Goal: Browse casually

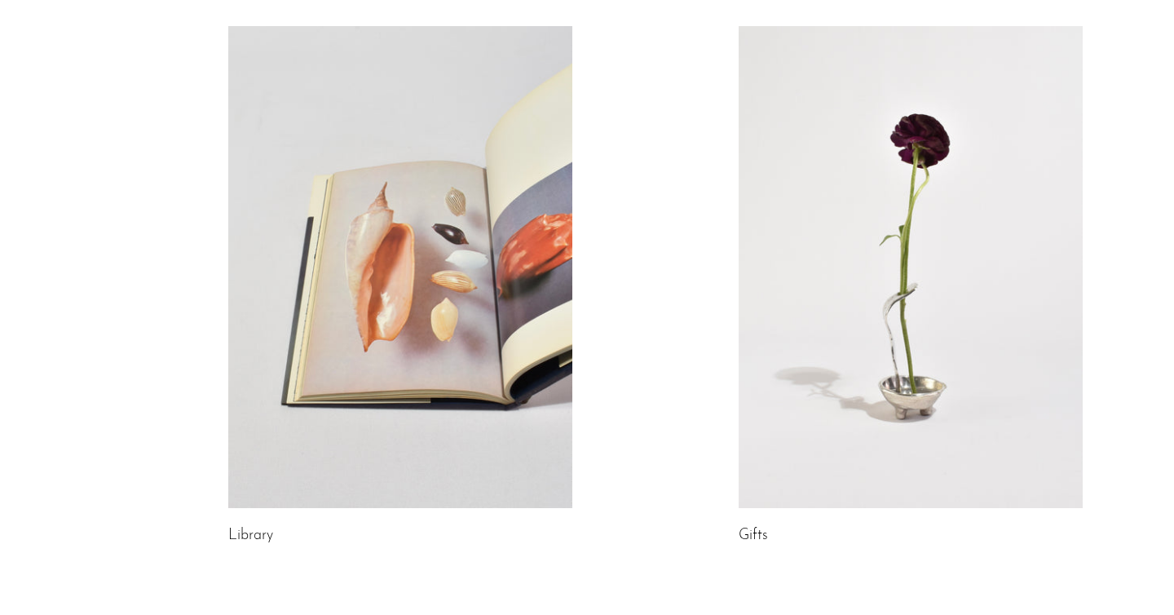
scroll to position [971, 0]
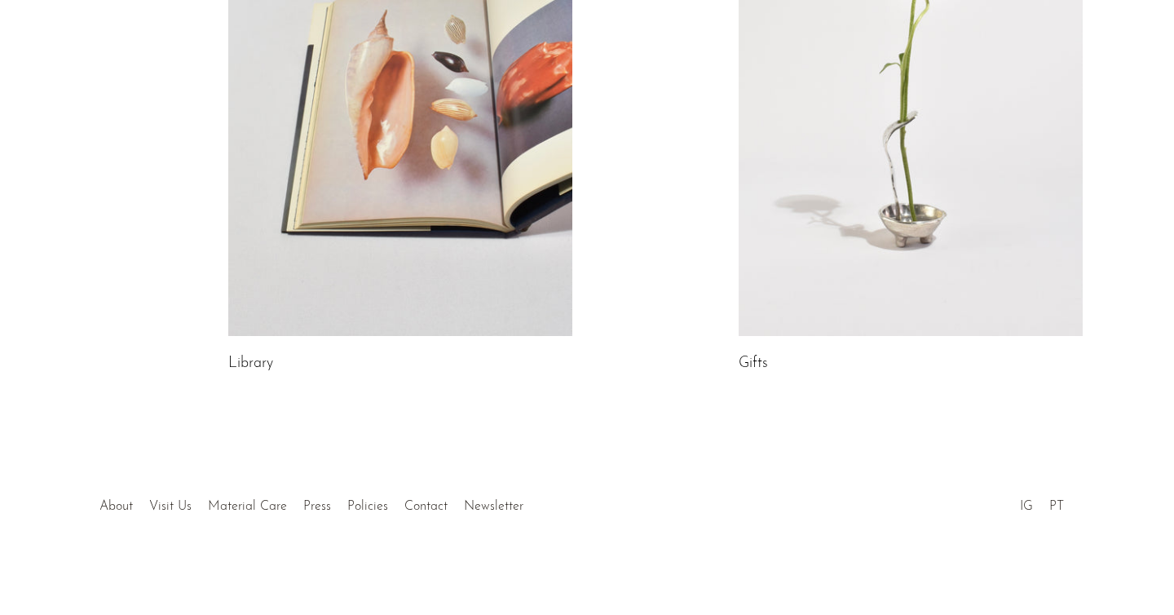
click at [891, 207] on link at bounding box center [911, 95] width 344 height 482
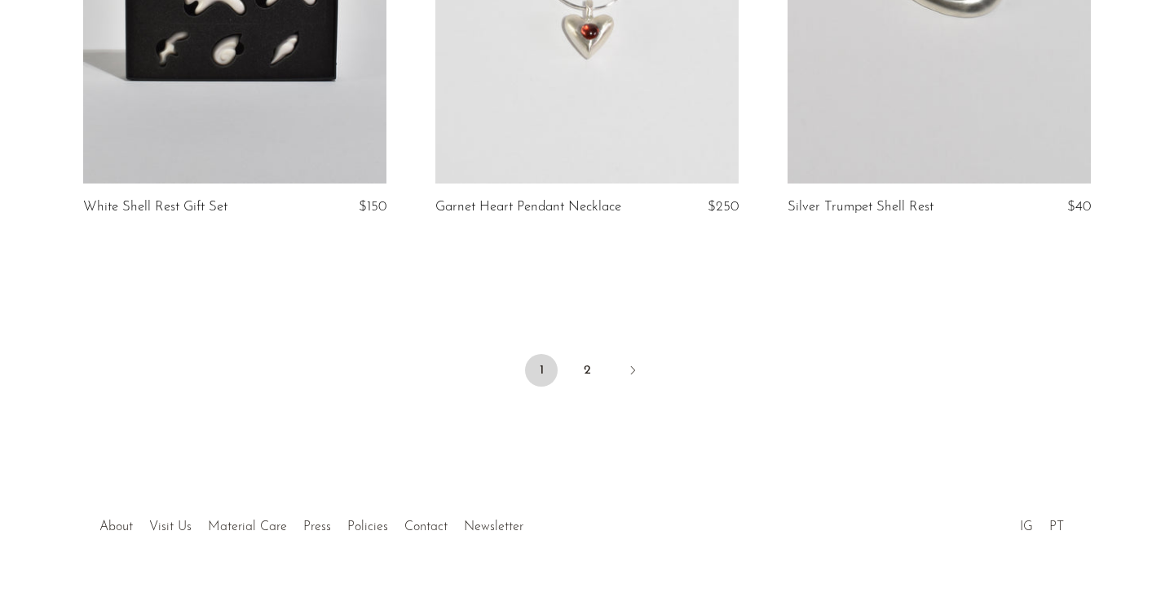
scroll to position [5907, 0]
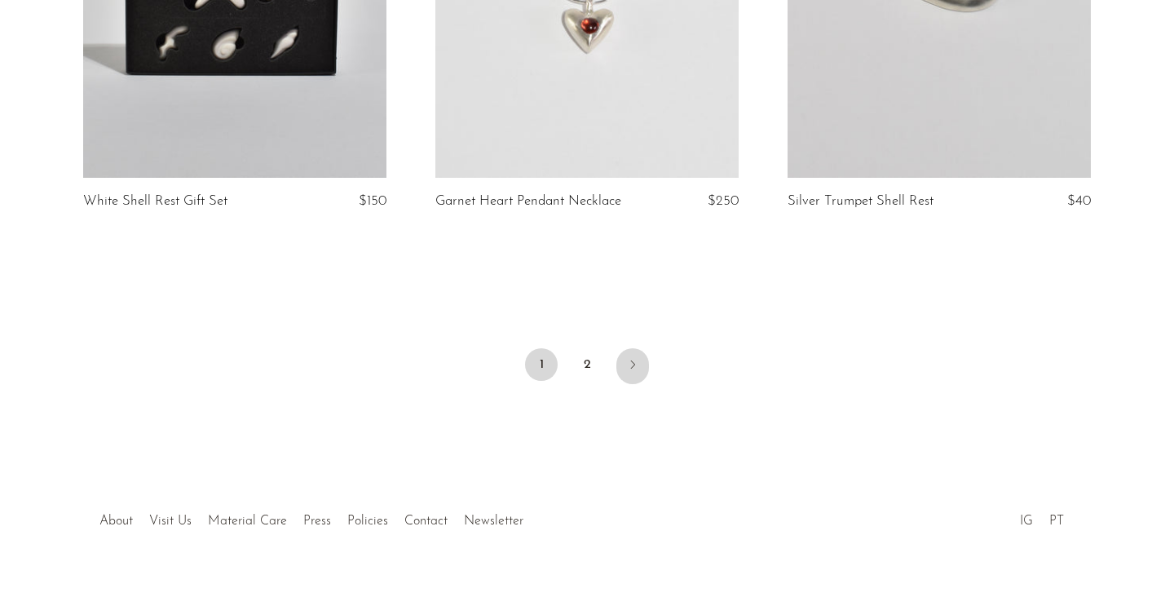
click at [634, 358] on icon "Next" at bounding box center [632, 364] width 13 height 13
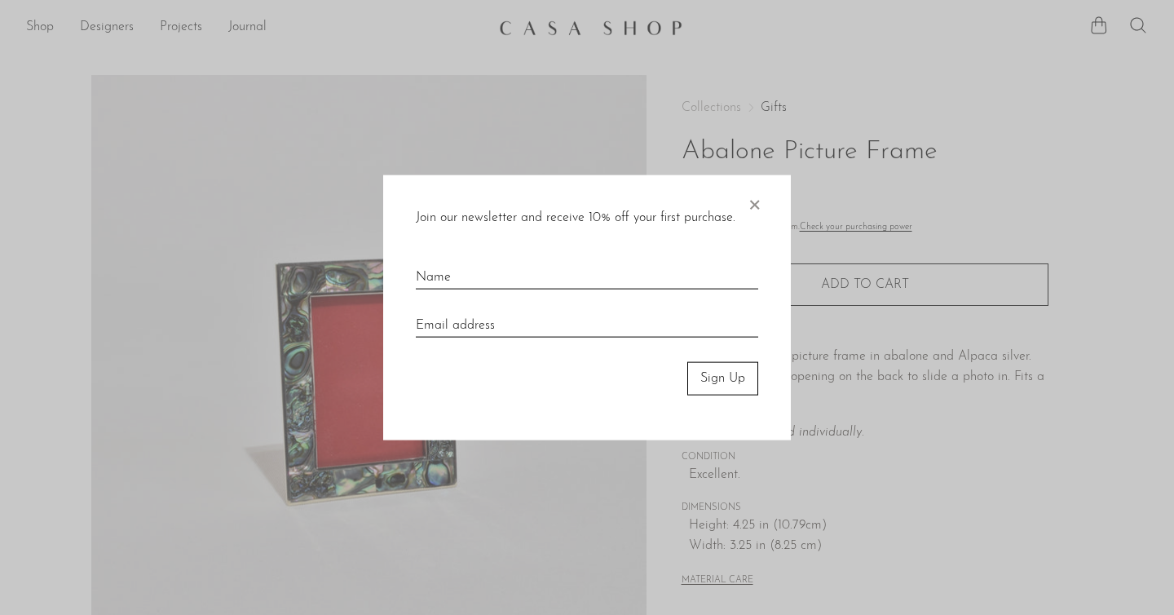
click at [758, 205] on span "×" at bounding box center [754, 201] width 16 height 52
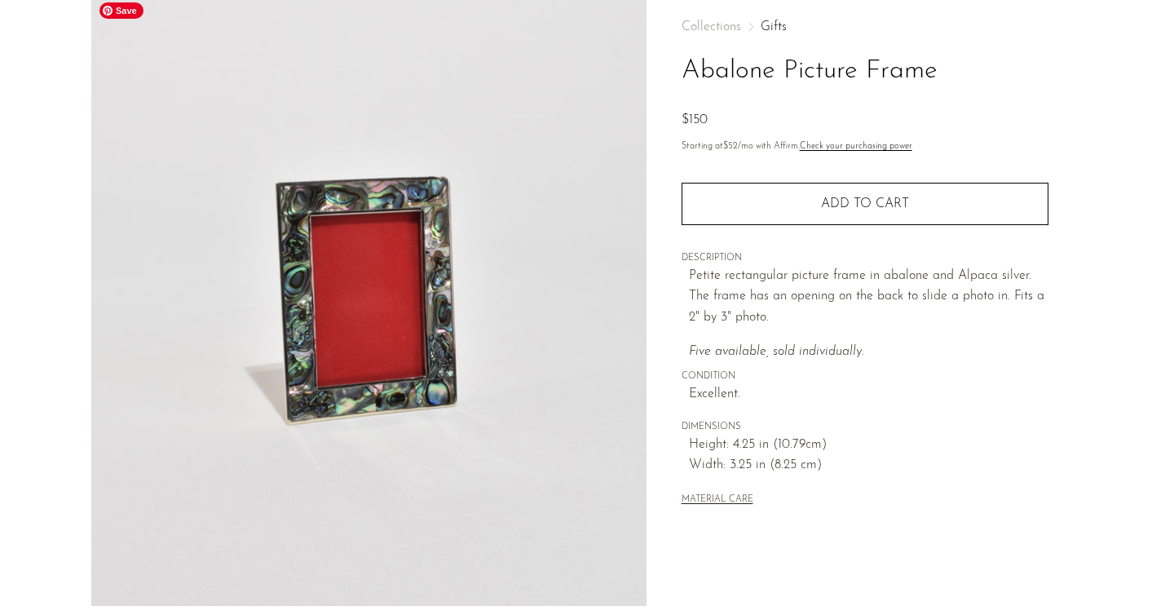
scroll to position [69, 0]
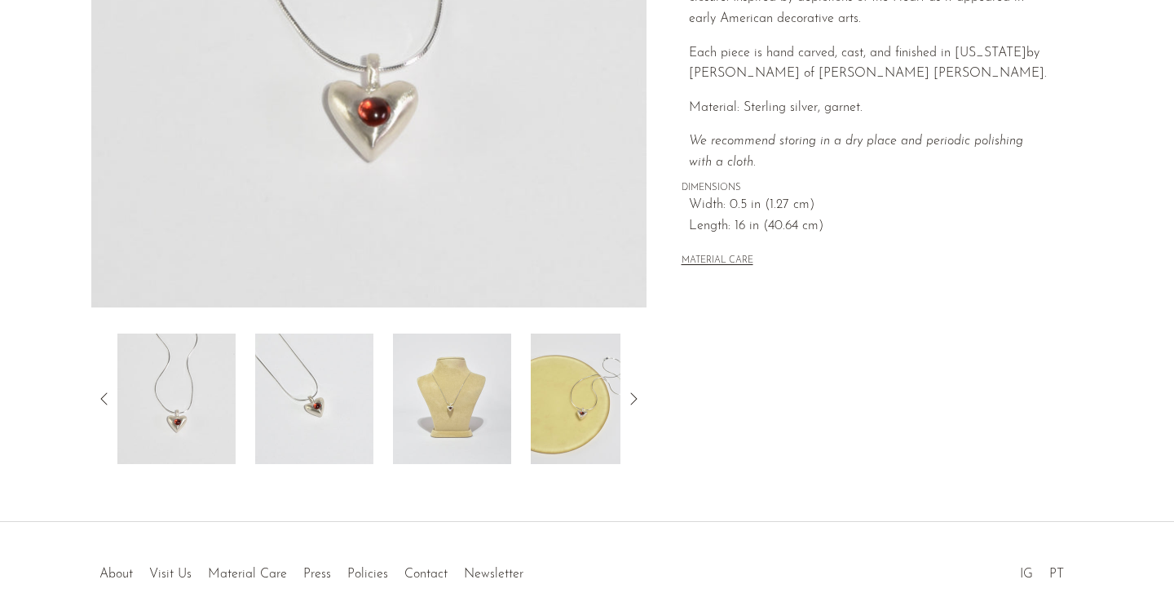
scroll to position [447, 0]
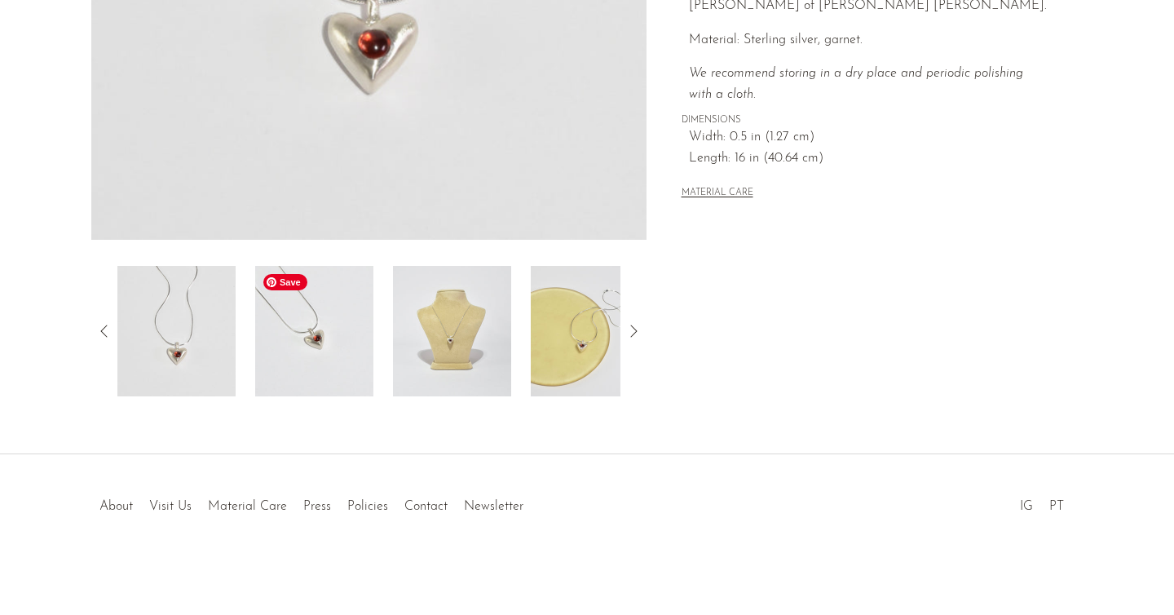
click at [366, 342] on img at bounding box center [314, 331] width 118 height 130
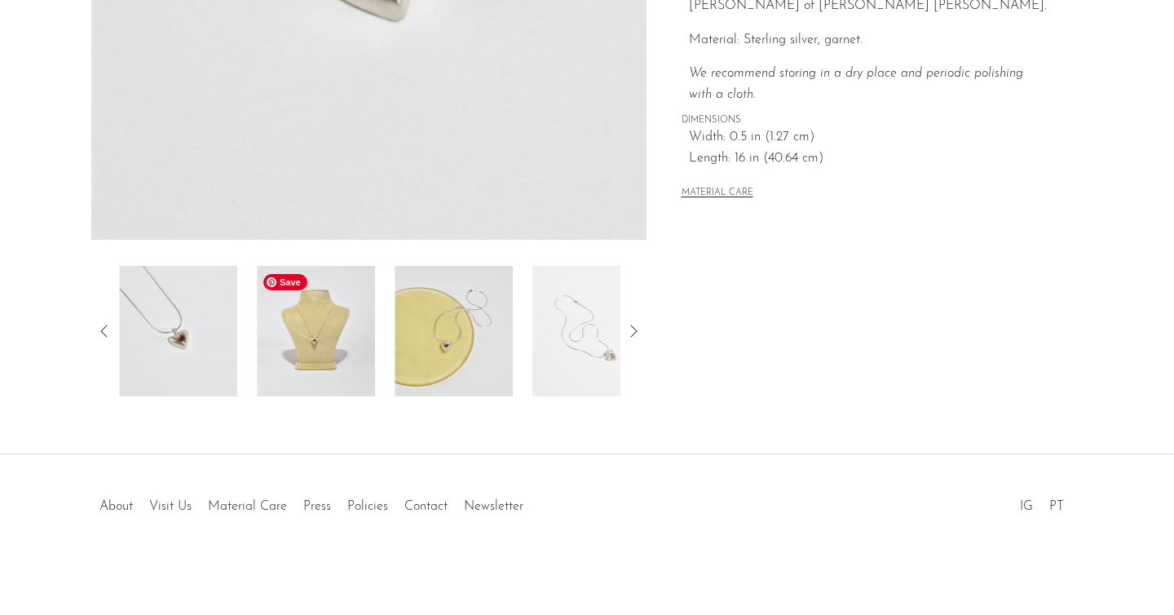
click at [366, 342] on img at bounding box center [316, 331] width 118 height 130
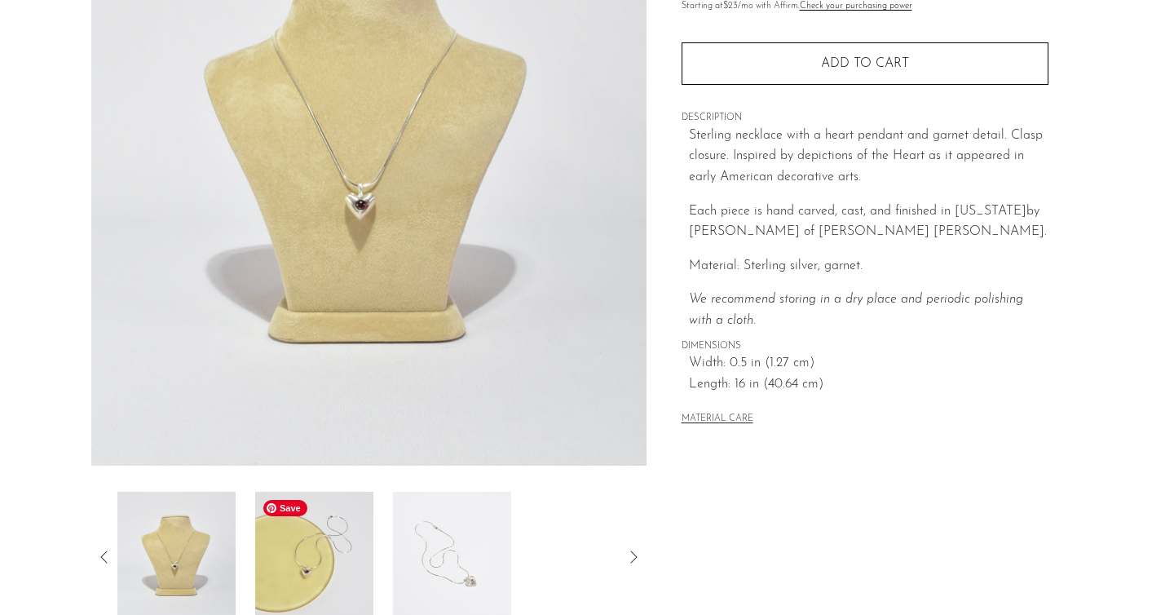
scroll to position [152, 0]
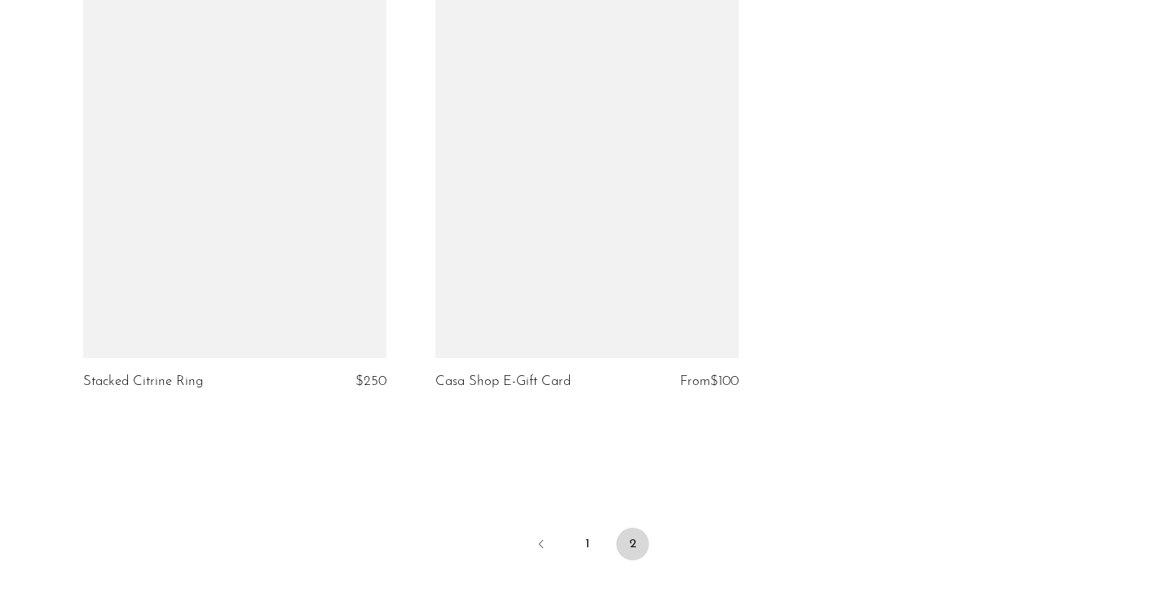
scroll to position [4707, 0]
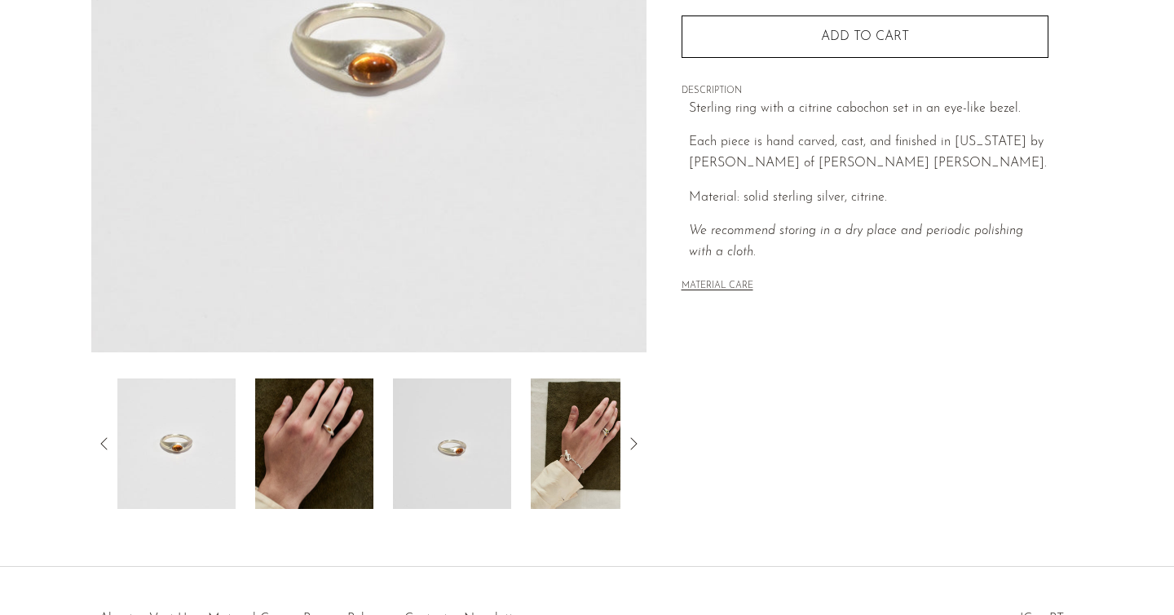
scroll to position [375, 0]
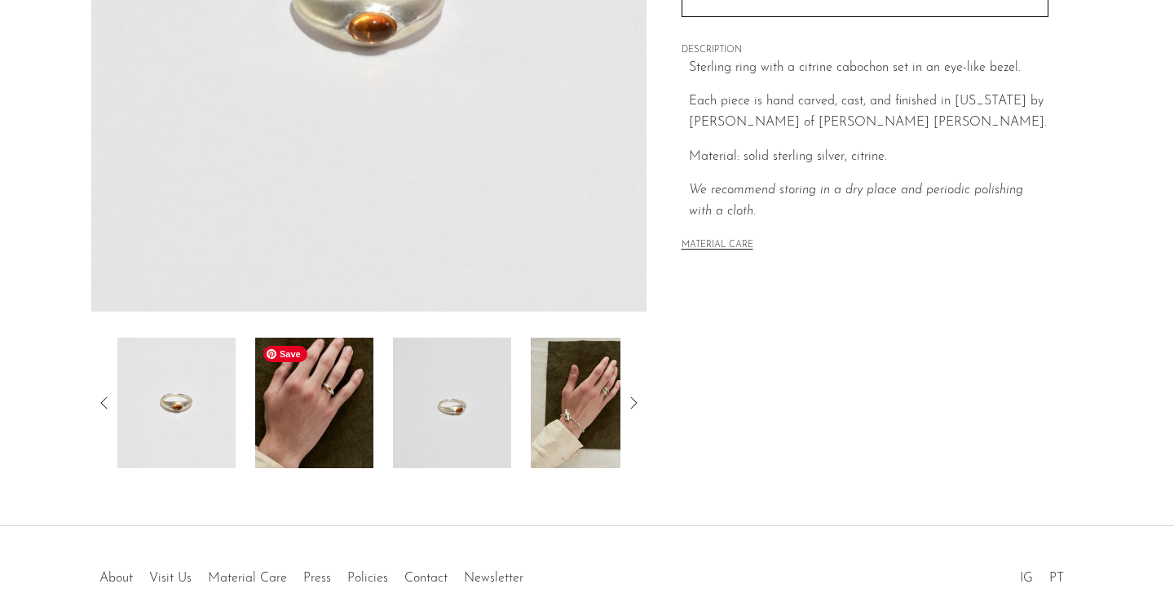
click at [325, 394] on img at bounding box center [314, 403] width 118 height 130
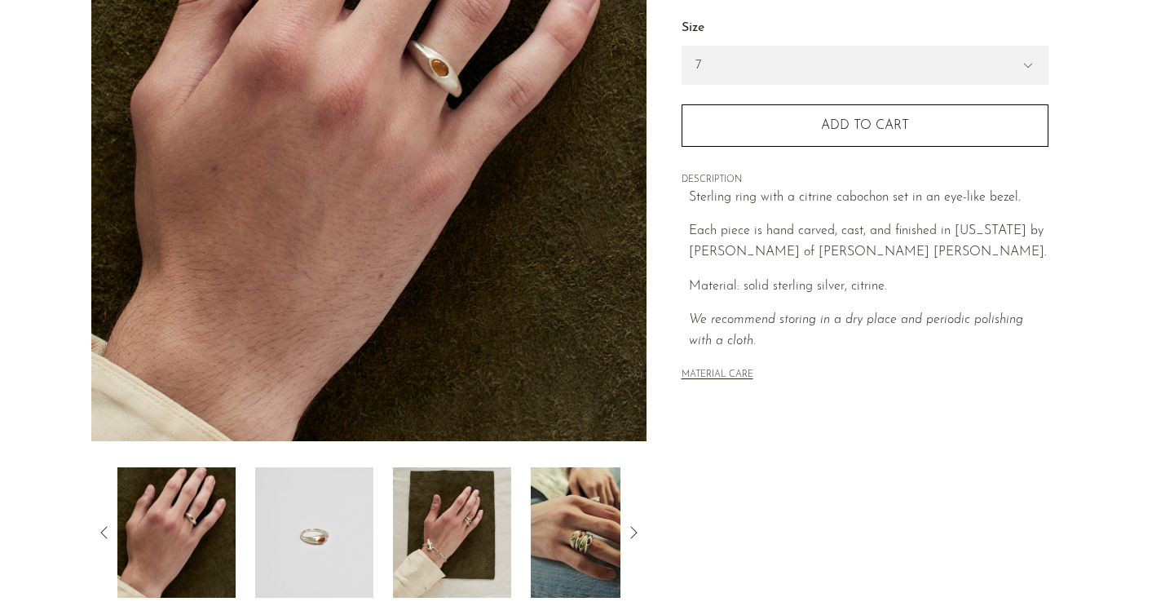
scroll to position [322, 0]
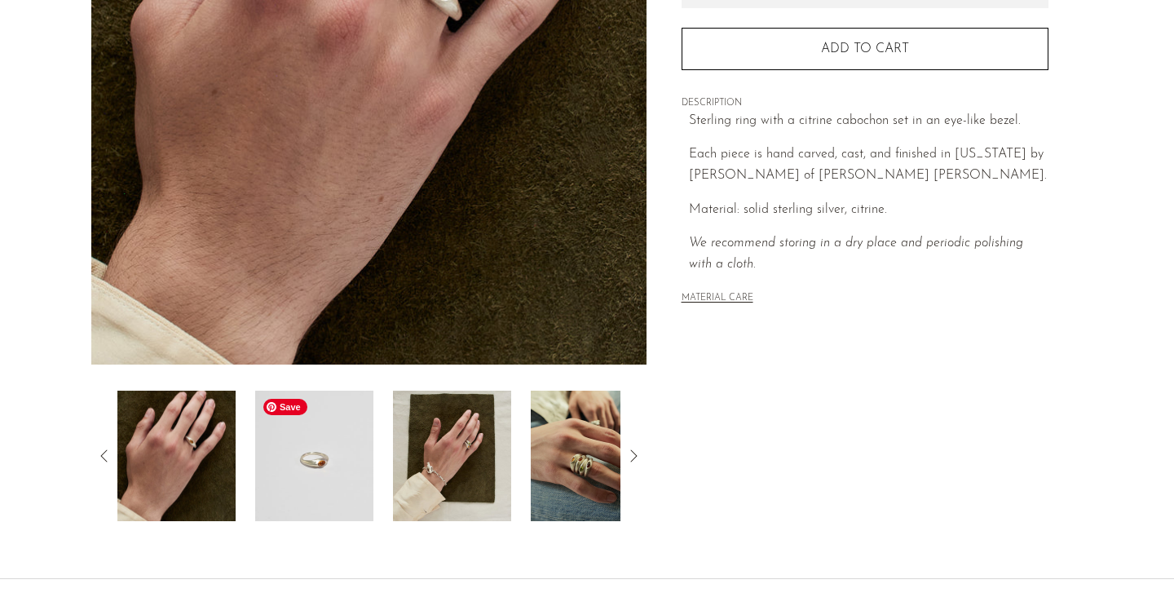
click at [348, 436] on img at bounding box center [314, 456] width 118 height 130
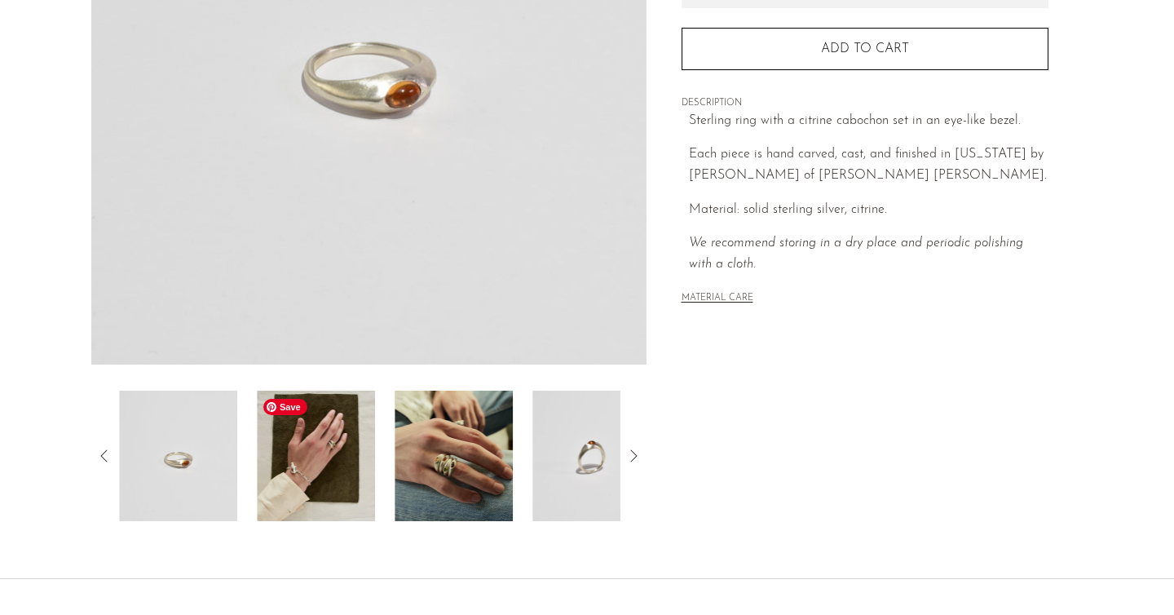
click at [348, 436] on img at bounding box center [316, 456] width 118 height 130
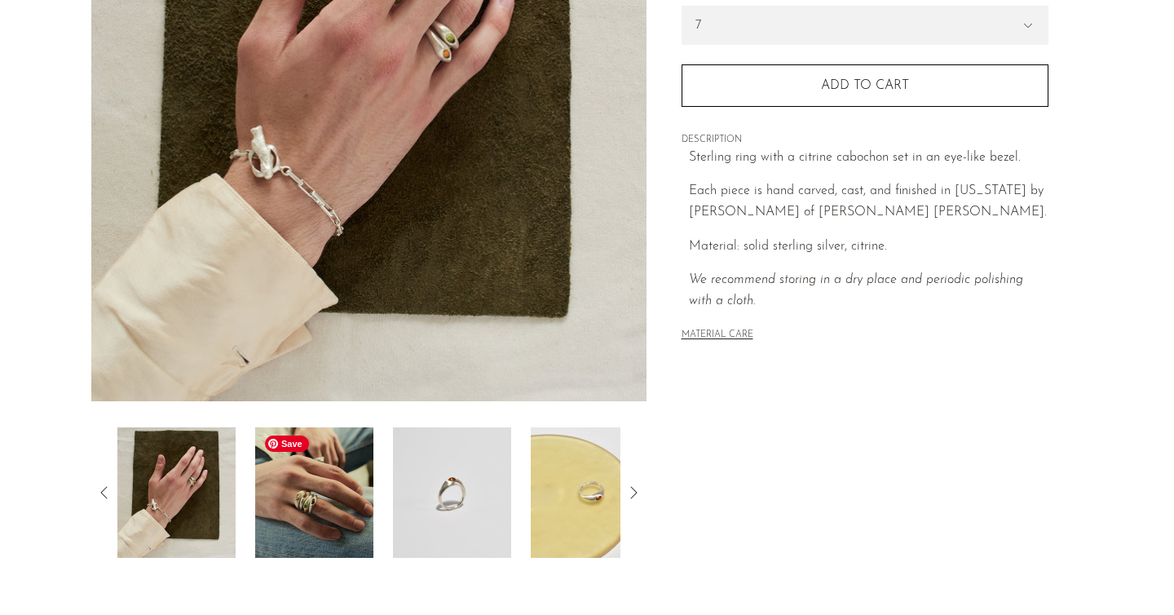
scroll to position [291, 0]
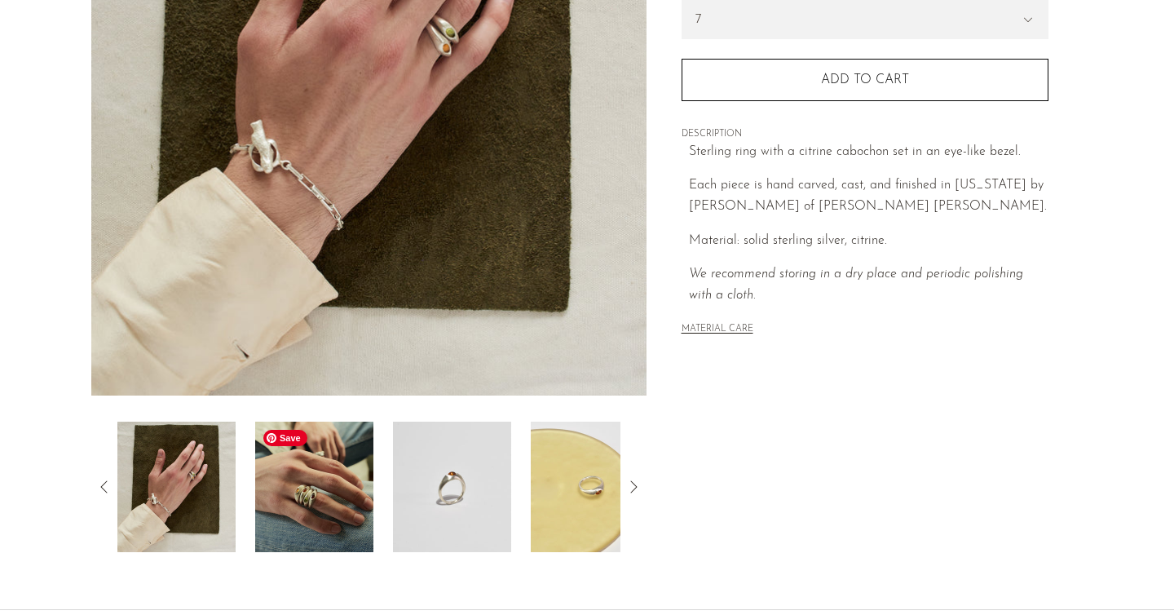
click at [348, 436] on img at bounding box center [314, 487] width 118 height 130
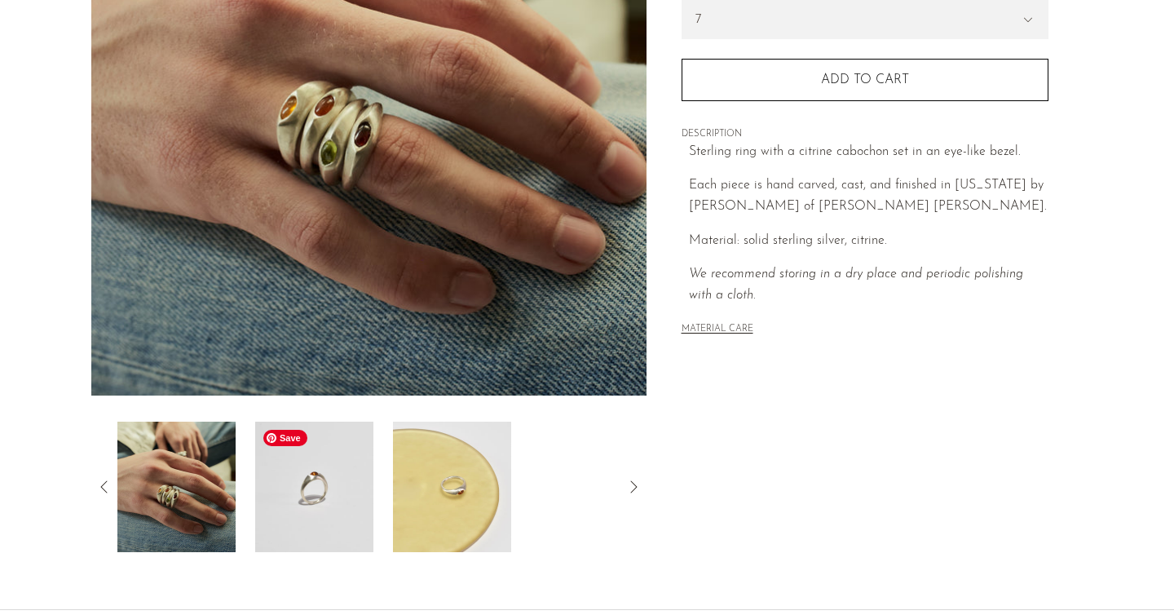
click at [348, 436] on img at bounding box center [314, 487] width 118 height 130
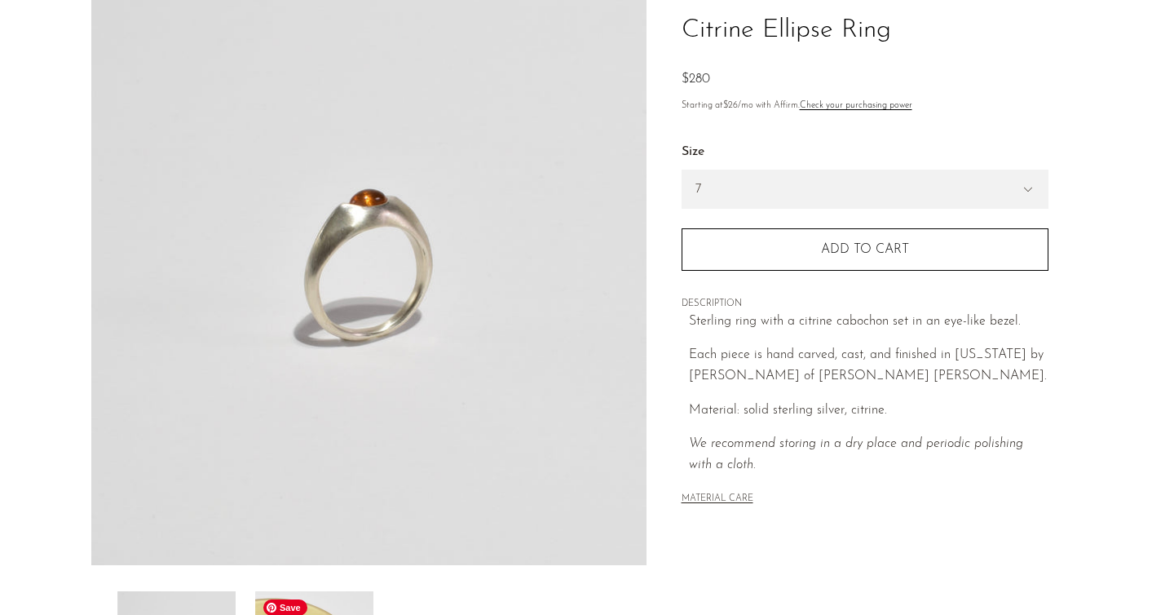
scroll to position [56, 0]
